Goal: Information Seeking & Learning: Learn about a topic

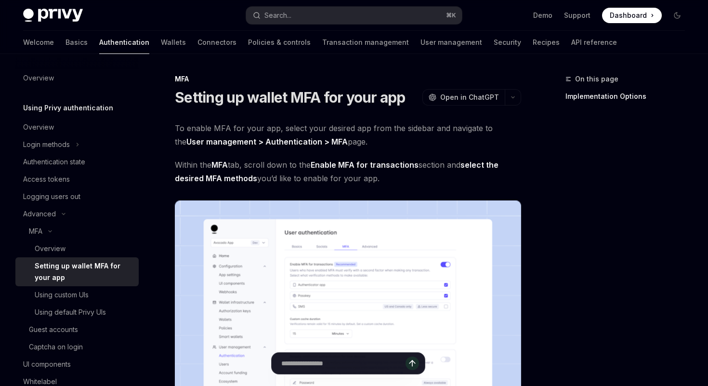
scroll to position [145, 0]
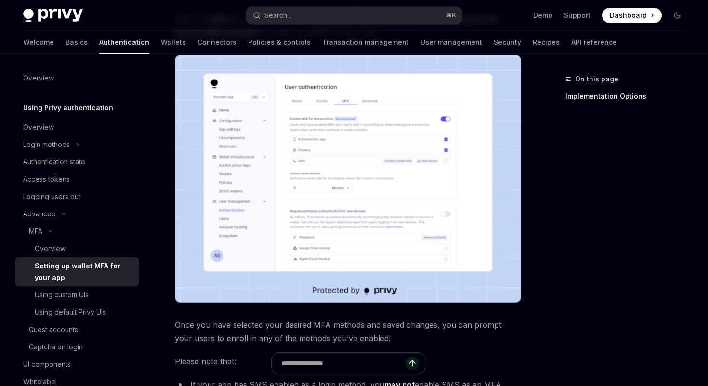
click at [631, 12] on span "Dashboard" at bounding box center [627, 16] width 37 height 10
drag, startPoint x: 54, startPoint y: 80, endPoint x: 63, endPoint y: 77, distance: 9.3
click at [54, 80] on div "Overview" at bounding box center [78, 78] width 110 height 12
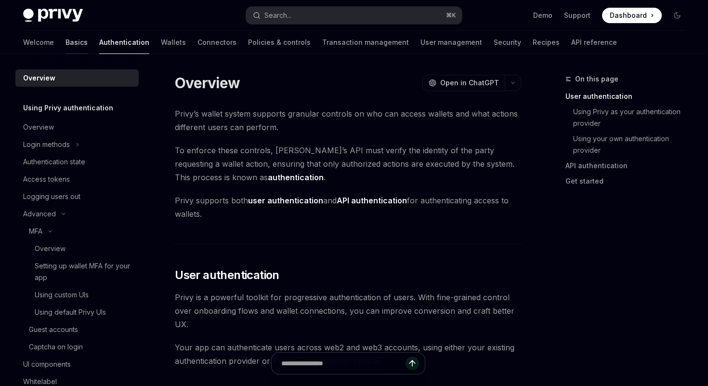
click at [65, 41] on link "Basics" at bounding box center [76, 42] width 22 height 23
type textarea "*"
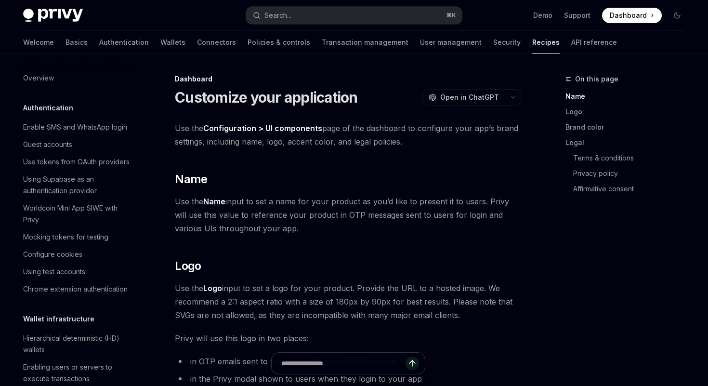
scroll to position [563, 0]
